Goal: Navigation & Orientation: Go to known website

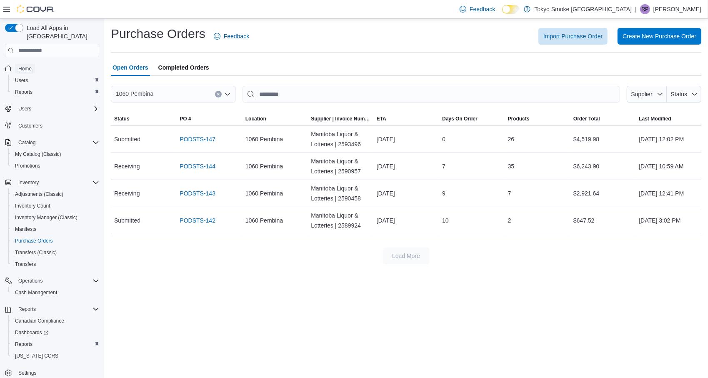
click at [23, 65] on span "Home" at bounding box center [24, 68] width 13 height 7
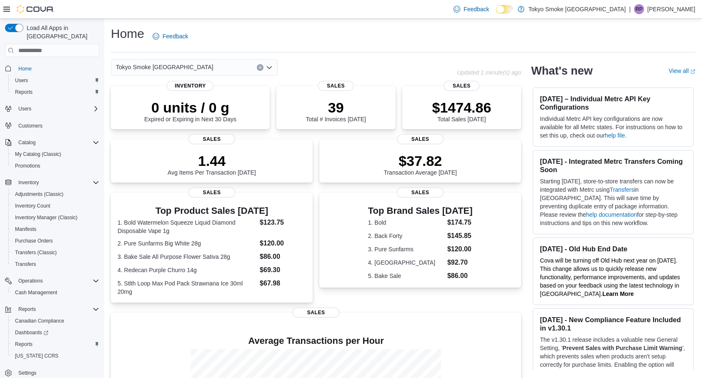
scroll to position [110, 0]
